Goal: Information Seeking & Learning: Learn about a topic

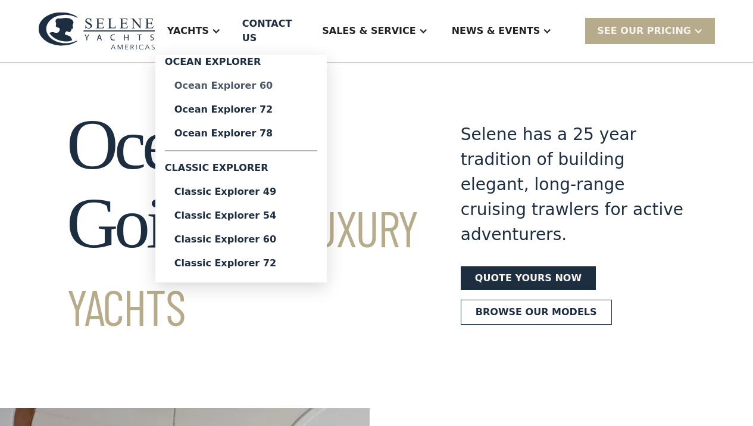
click at [251, 85] on div "Ocean Explorer 60" at bounding box center [240, 86] width 133 height 10
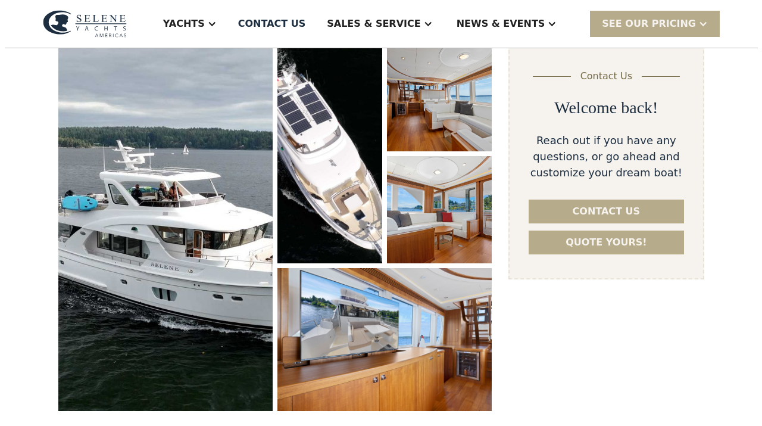
scroll to position [177, 0]
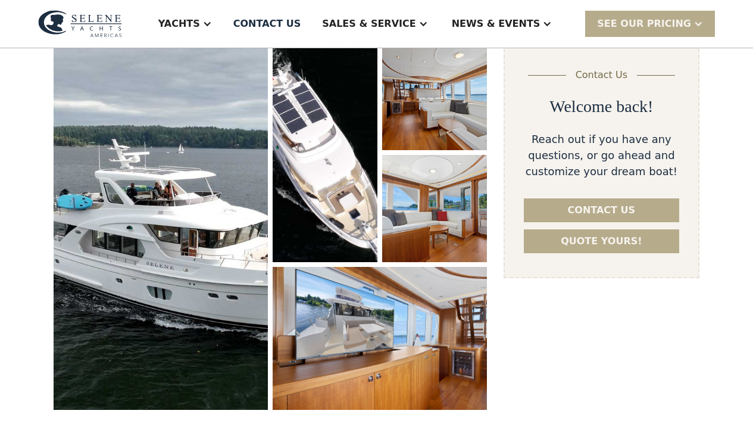
click at [201, 205] on img "open lightbox" at bounding box center [161, 226] width 214 height 367
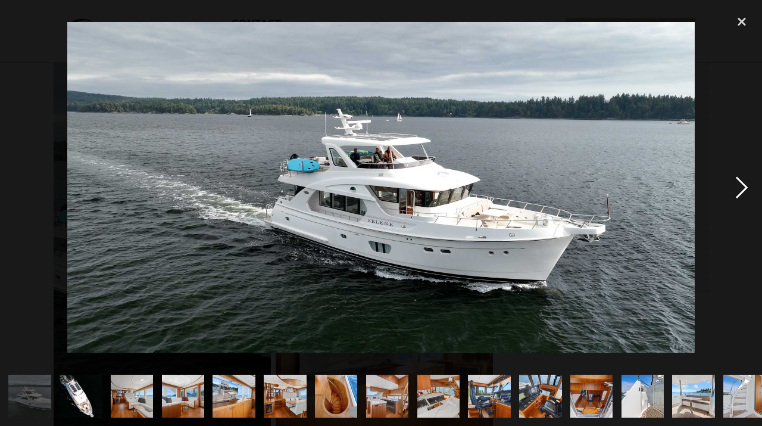
click at [740, 182] on div "next image" at bounding box center [742, 187] width 40 height 358
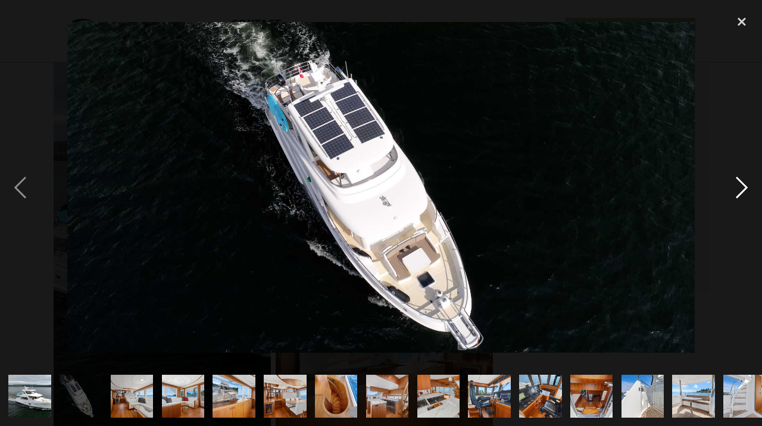
click at [738, 181] on div "next image" at bounding box center [742, 187] width 40 height 358
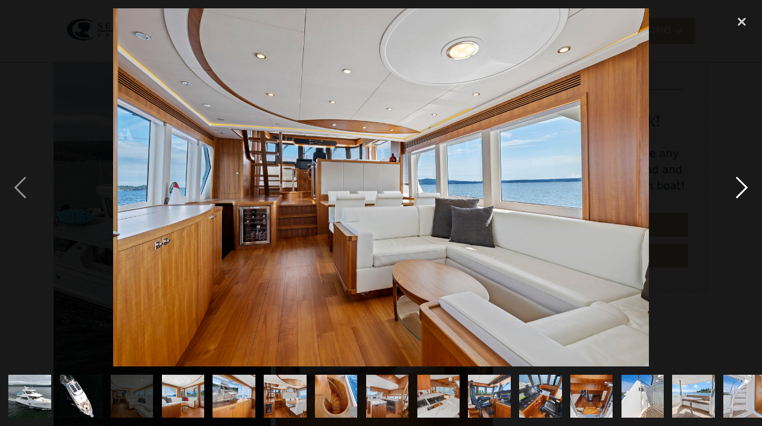
click at [738, 181] on div "next image" at bounding box center [742, 187] width 40 height 358
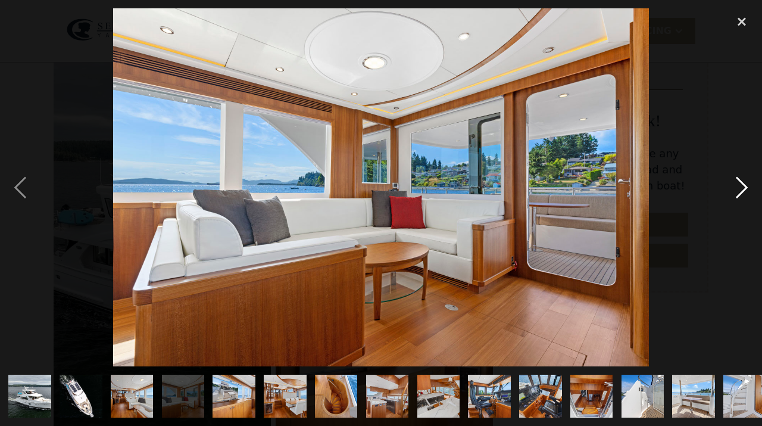
click at [738, 181] on div "next image" at bounding box center [742, 187] width 40 height 358
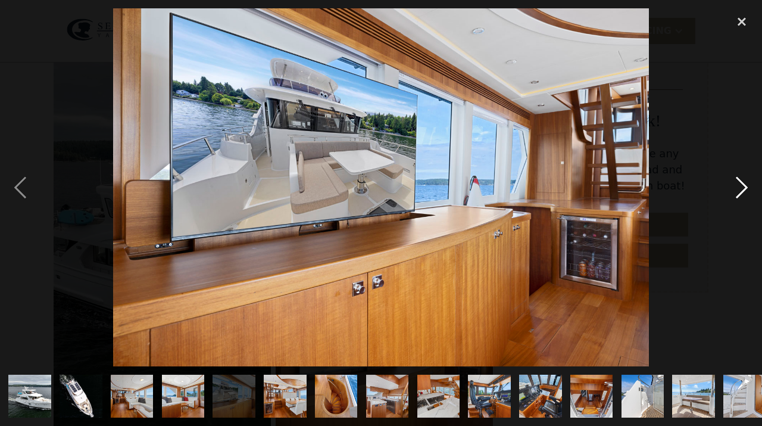
click at [742, 188] on div "next image" at bounding box center [742, 187] width 40 height 358
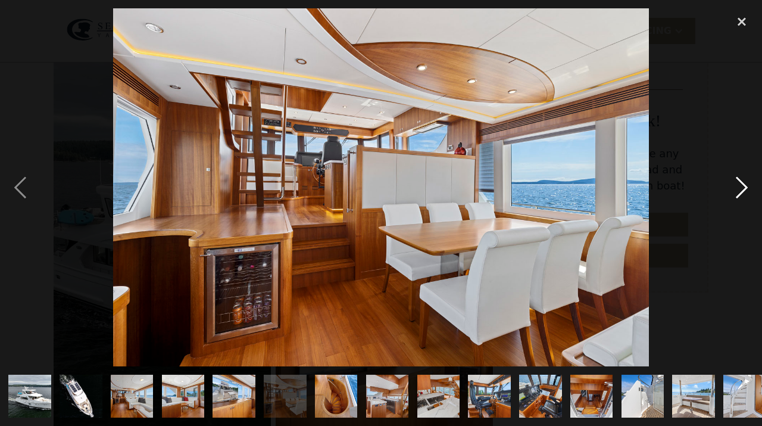
click at [742, 187] on div "next image" at bounding box center [742, 187] width 40 height 358
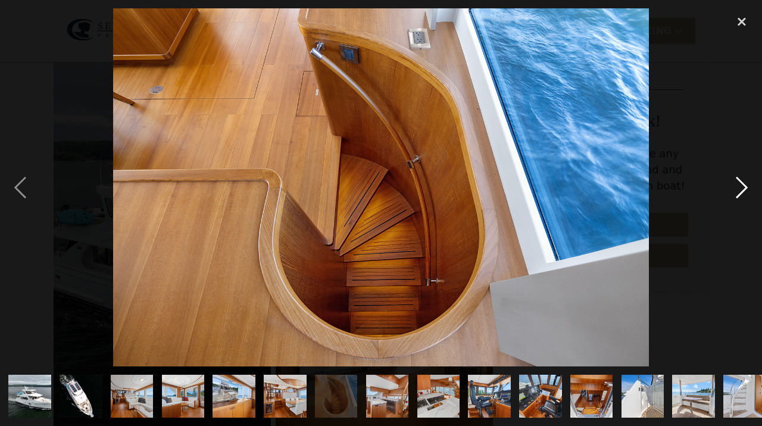
click at [742, 187] on div "next image" at bounding box center [742, 187] width 40 height 358
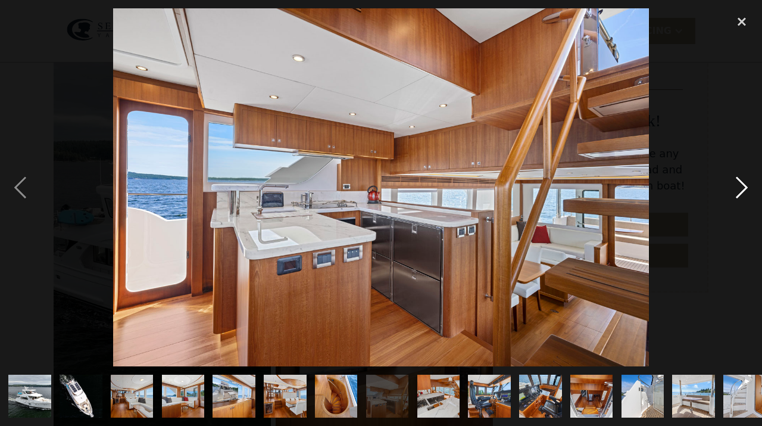
click at [741, 184] on div "next image" at bounding box center [742, 187] width 40 height 358
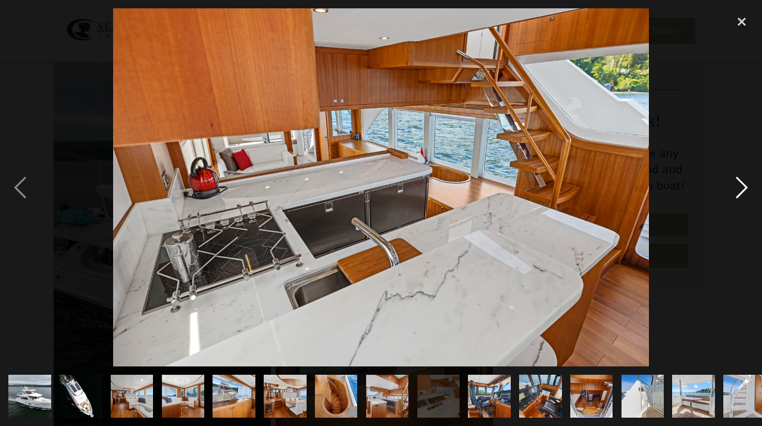
click at [739, 189] on div "next image" at bounding box center [742, 187] width 40 height 358
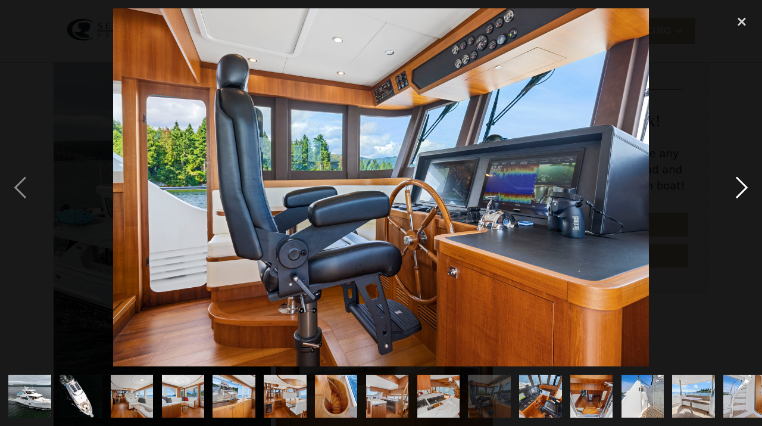
click at [740, 188] on div "next image" at bounding box center [742, 187] width 40 height 358
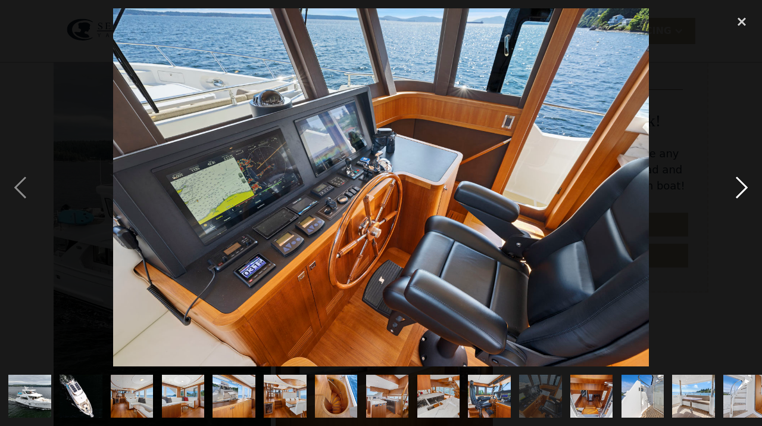
click at [740, 188] on div "next image" at bounding box center [742, 187] width 40 height 358
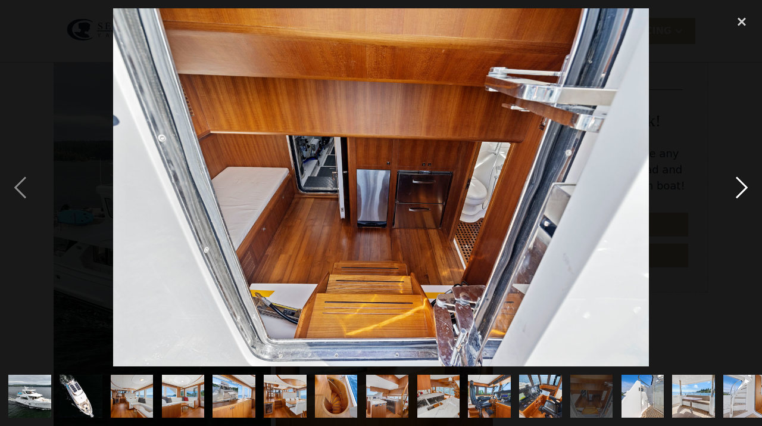
click at [740, 188] on div "next image" at bounding box center [742, 187] width 40 height 358
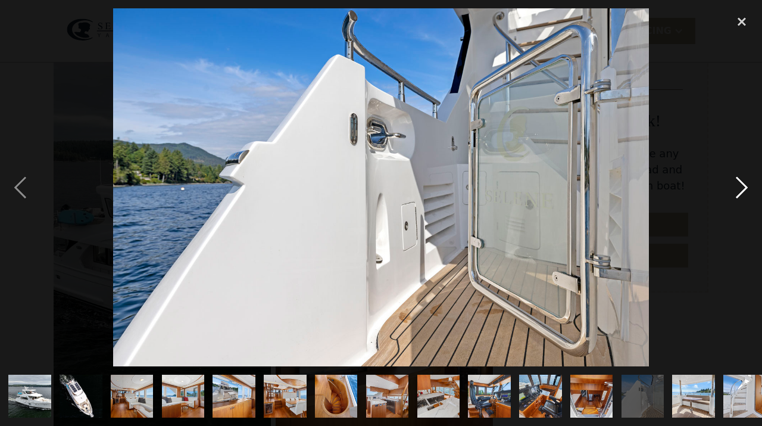
click at [742, 188] on div "next image" at bounding box center [742, 187] width 40 height 358
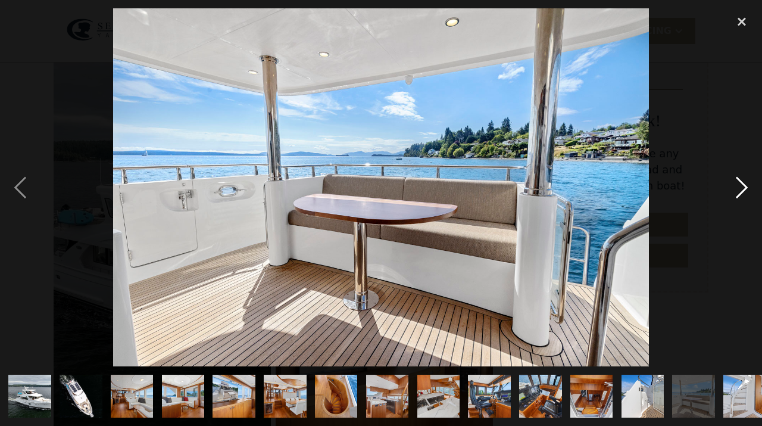
click at [742, 188] on div "next image" at bounding box center [742, 187] width 40 height 358
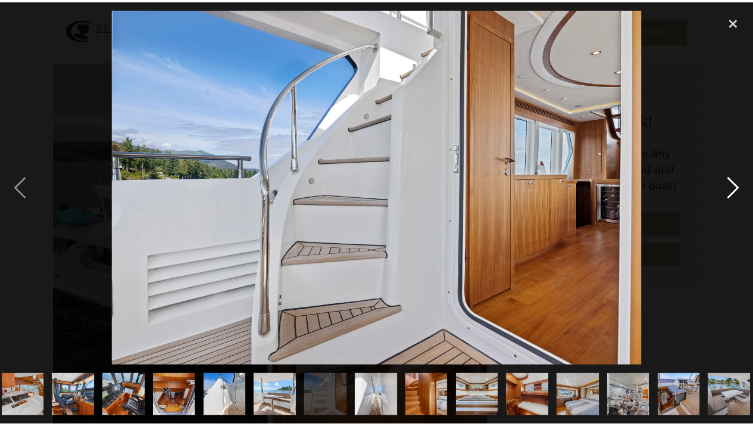
scroll to position [0, 523]
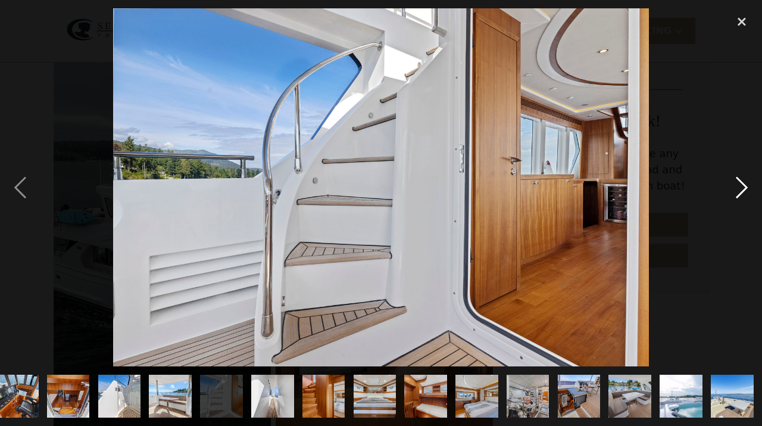
click at [742, 187] on div "next image" at bounding box center [742, 187] width 40 height 358
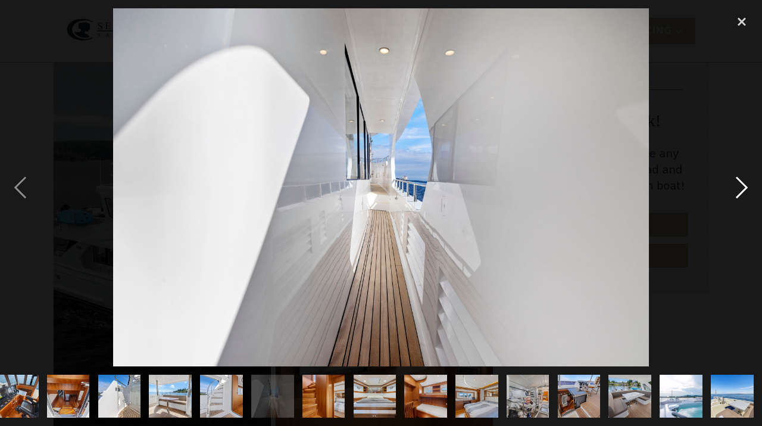
click at [742, 187] on div "next image" at bounding box center [742, 187] width 40 height 358
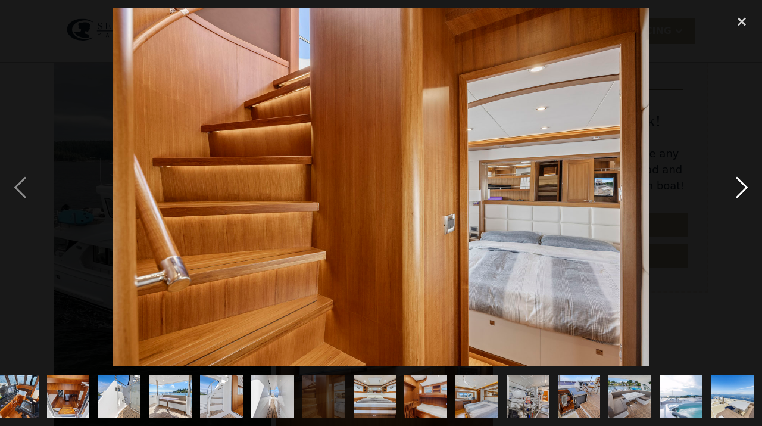
click at [742, 187] on div "next image" at bounding box center [742, 187] width 40 height 358
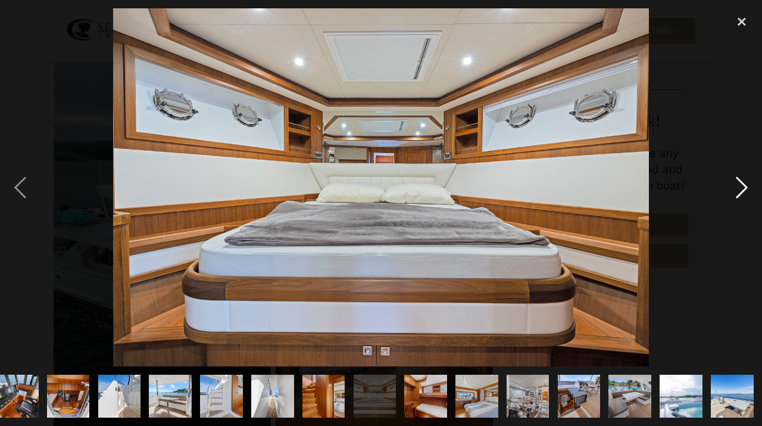
click at [742, 187] on div "next image" at bounding box center [742, 187] width 40 height 358
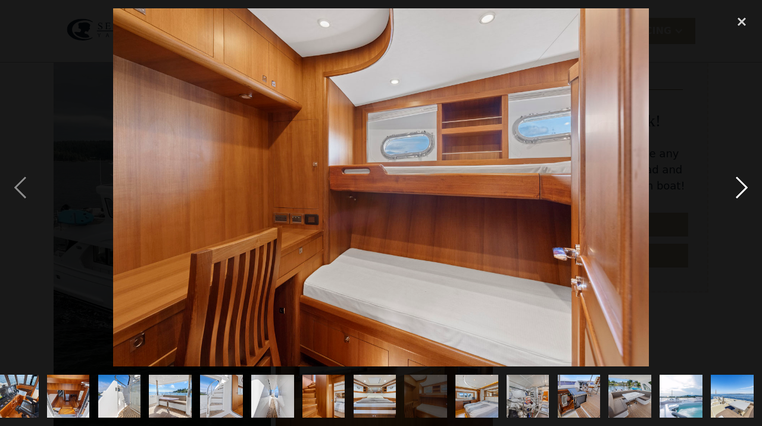
click at [742, 187] on div "next image" at bounding box center [742, 187] width 40 height 358
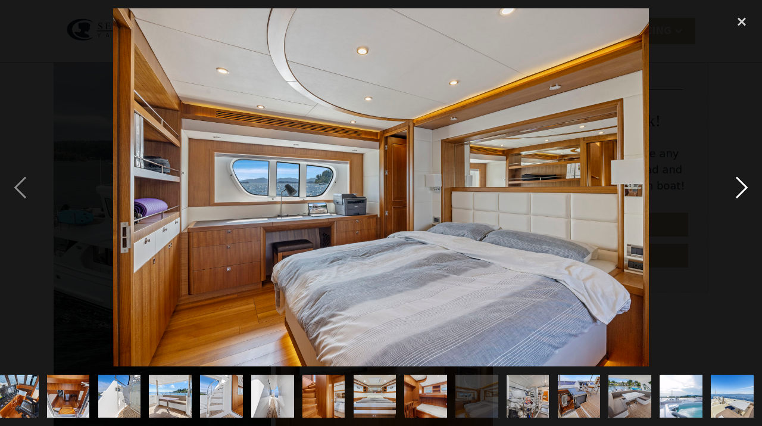
click at [742, 187] on div "next image" at bounding box center [742, 187] width 40 height 358
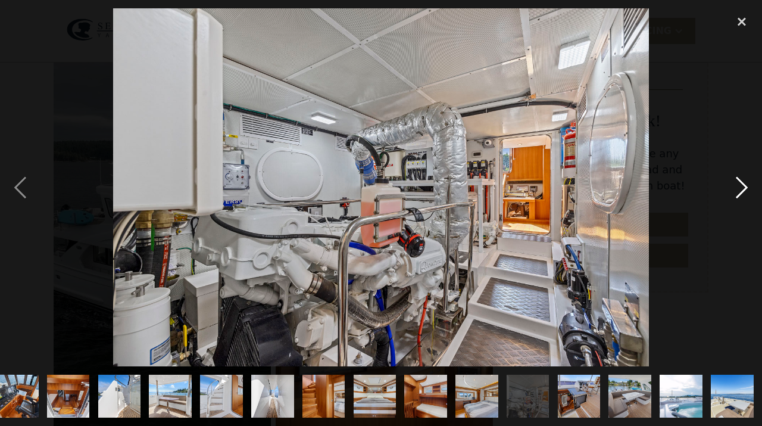
click at [742, 185] on div "next image" at bounding box center [742, 187] width 40 height 358
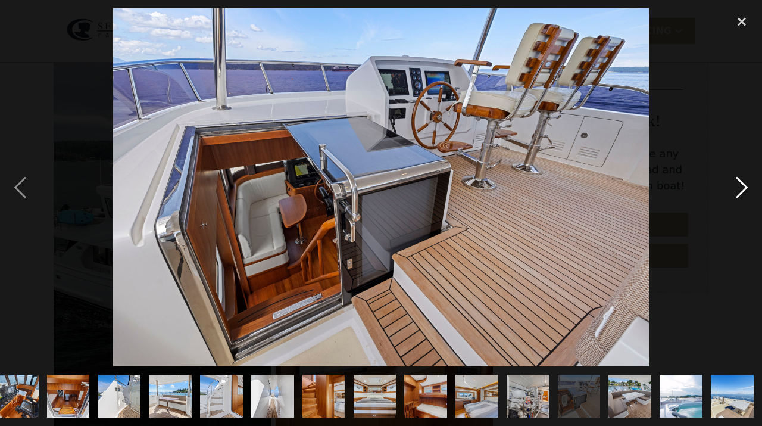
click at [737, 191] on div "next image" at bounding box center [742, 187] width 40 height 358
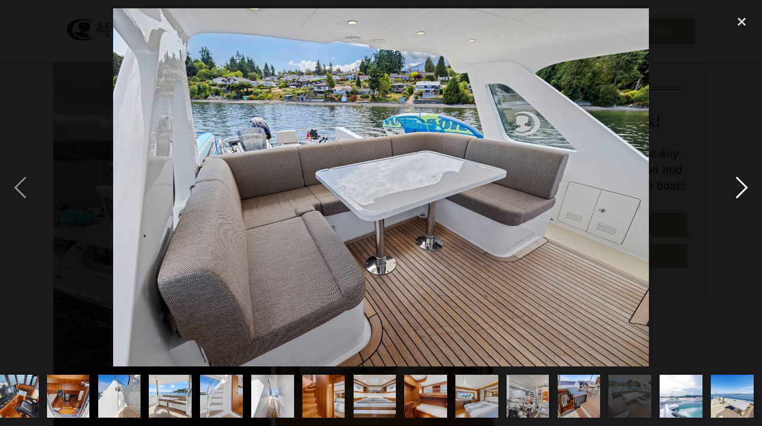
click at [737, 191] on div "next image" at bounding box center [742, 187] width 40 height 358
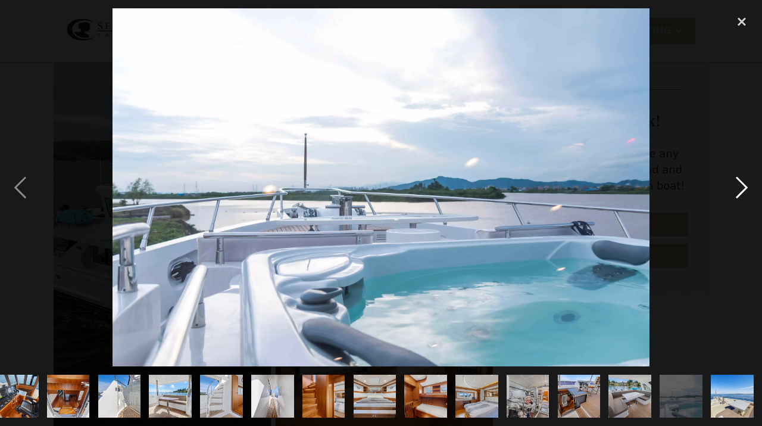
click at [741, 189] on div "next image" at bounding box center [742, 187] width 40 height 358
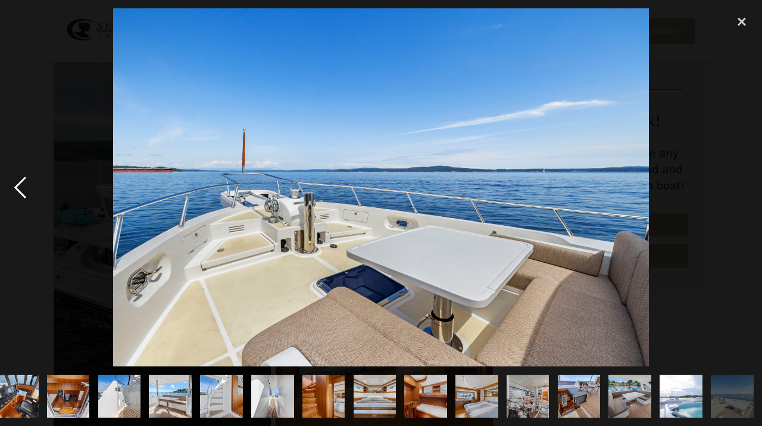
click at [19, 191] on div "previous image" at bounding box center [20, 187] width 40 height 358
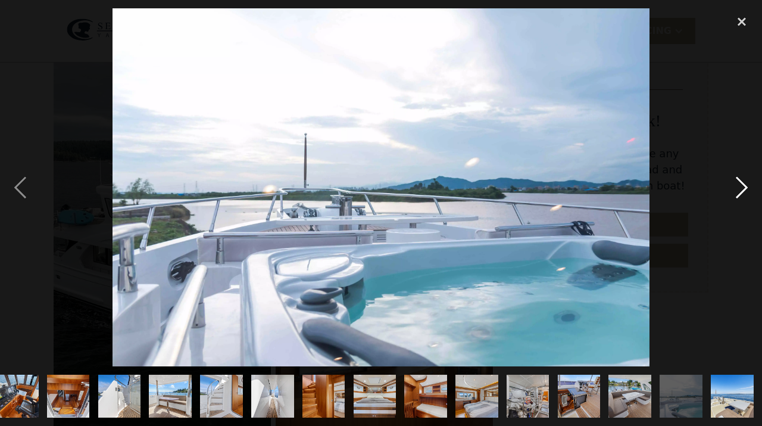
click at [742, 191] on div "next image" at bounding box center [742, 187] width 40 height 358
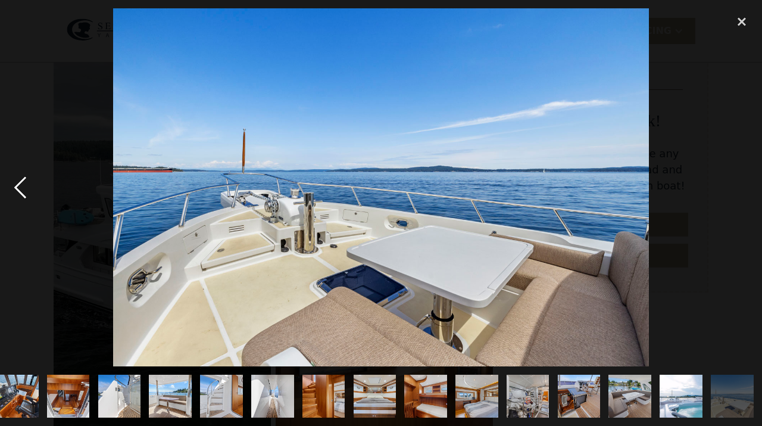
click at [18, 189] on div "previous image" at bounding box center [20, 187] width 40 height 358
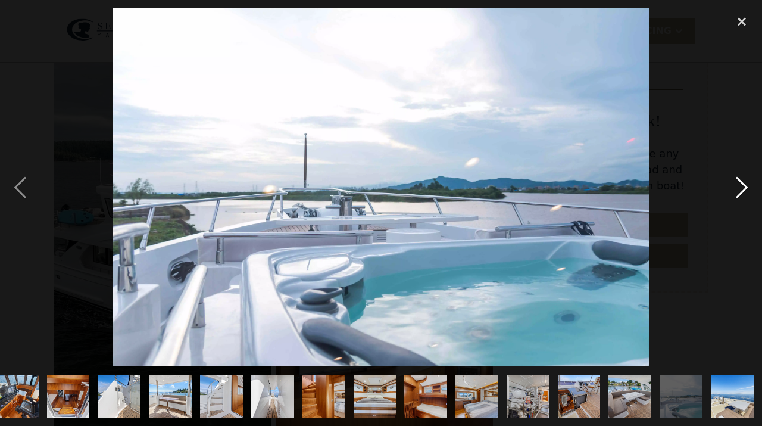
click at [741, 188] on div "next image" at bounding box center [742, 187] width 40 height 358
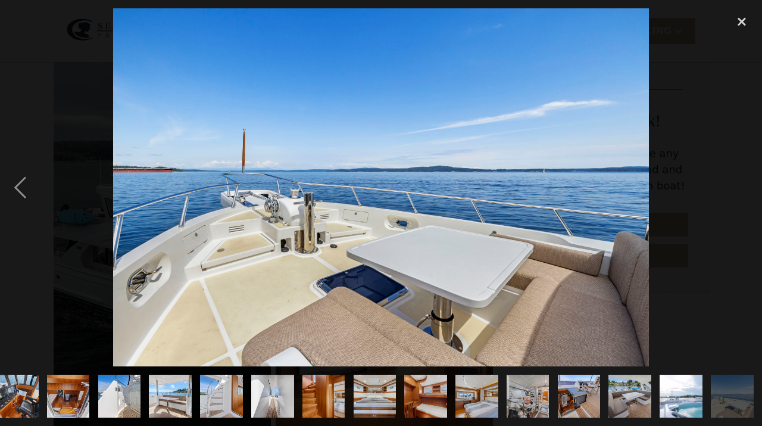
click at [714, 183] on div at bounding box center [381, 187] width 762 height 358
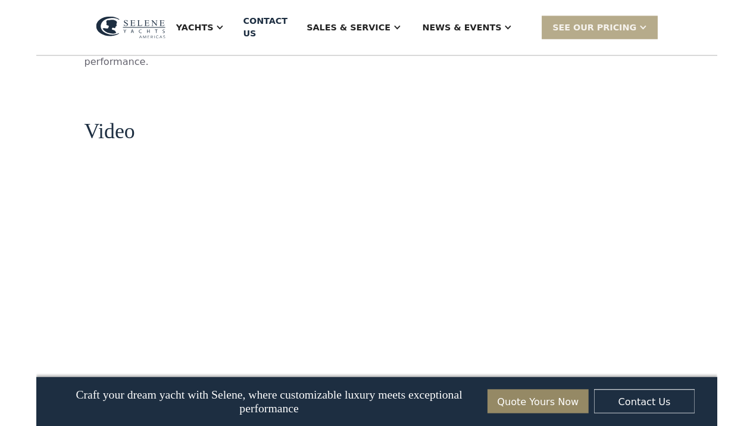
scroll to position [1463, 0]
